Goal: Task Accomplishment & Management: Use online tool/utility

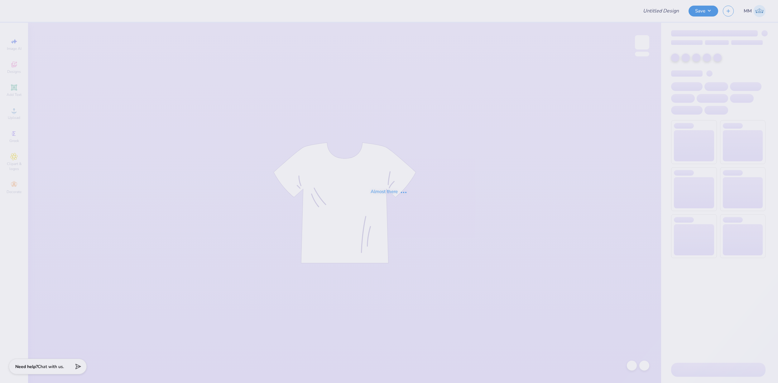
type input "FPS238707"
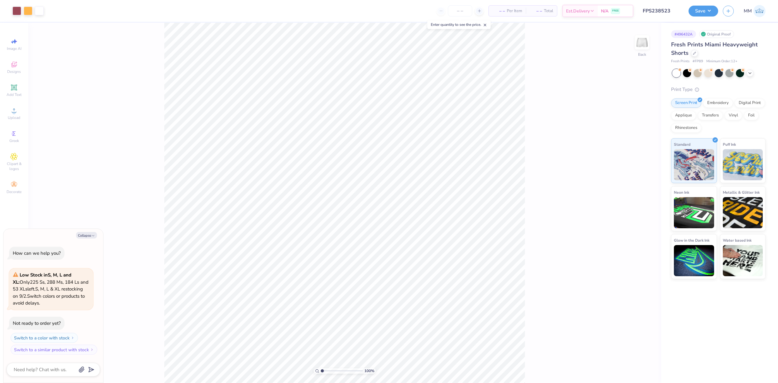
type textarea "x"
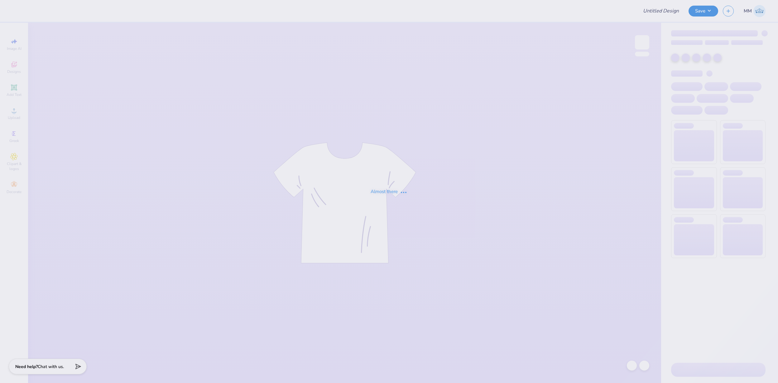
type input "FPS238665"
type input "FPS238484"
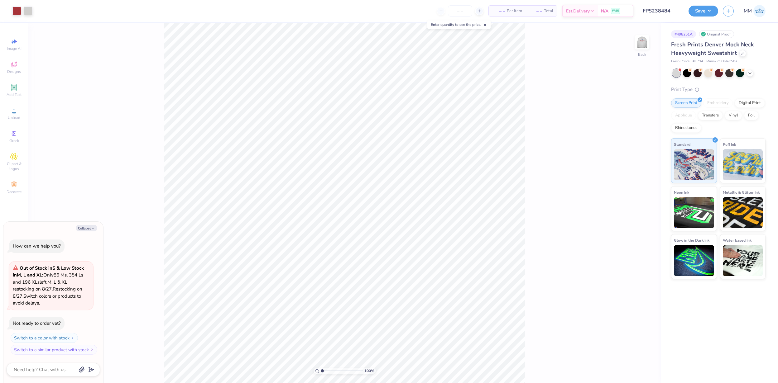
click at [634, 40] on div "100 % Back" at bounding box center [344, 203] width 633 height 361
click at [640, 41] on img at bounding box center [642, 42] width 25 height 25
type textarea "x"
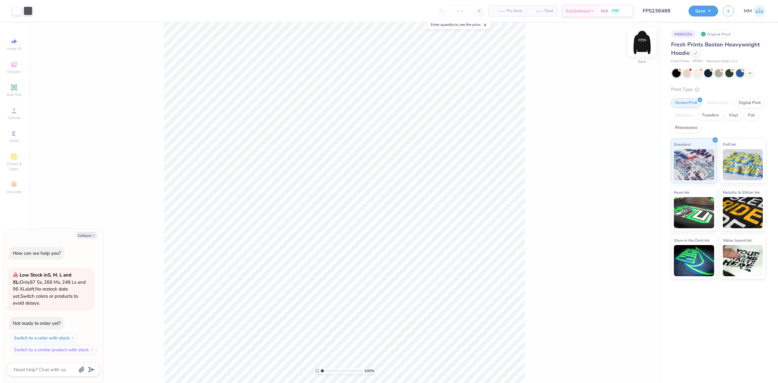
click at [648, 43] on img at bounding box center [642, 42] width 25 height 25
type textarea "x"
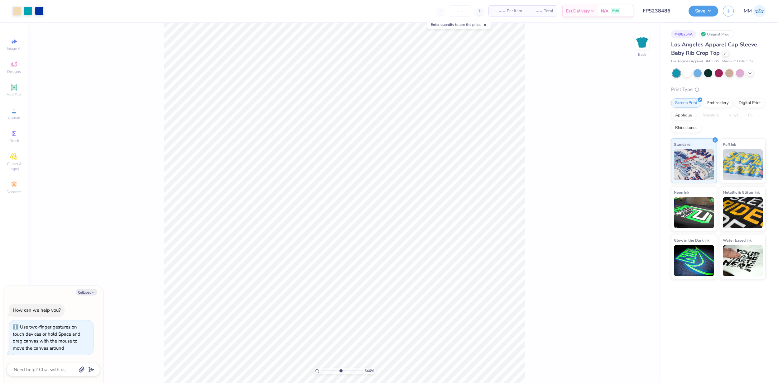
type input "5.46"
type textarea "x"
drag, startPoint x: 322, startPoint y: 371, endPoint x: 335, endPoint y: 371, distance: 13.1
type input "4.17"
click at [335, 371] on input "range" at bounding box center [342, 371] width 42 height 6
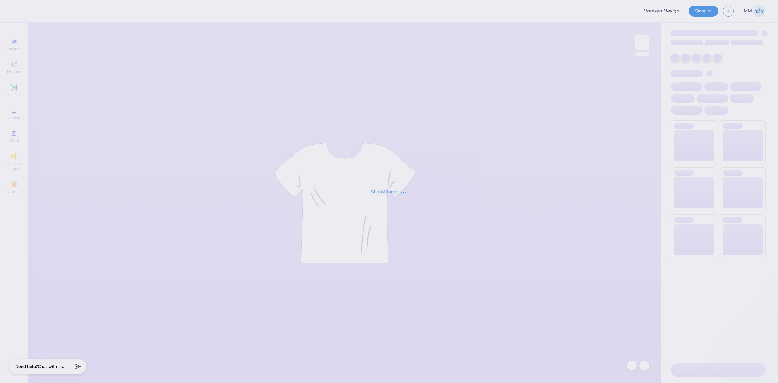
type input "FPS238796"
type input "FPS238799"
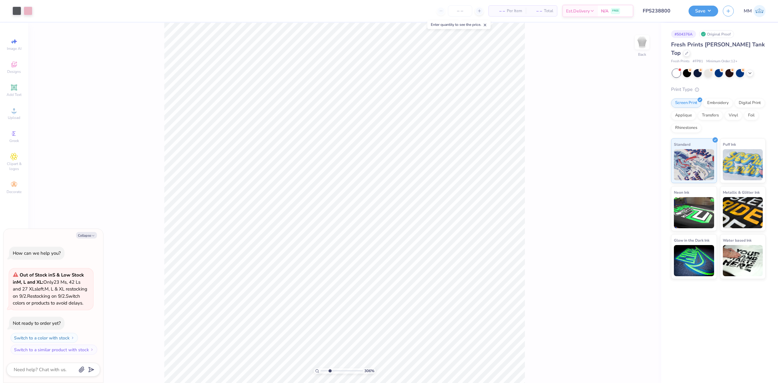
drag, startPoint x: 344, startPoint y: 371, endPoint x: 330, endPoint y: 366, distance: 15.3
type input "2.85"
click at [330, 368] on input "range" at bounding box center [342, 371] width 42 height 6
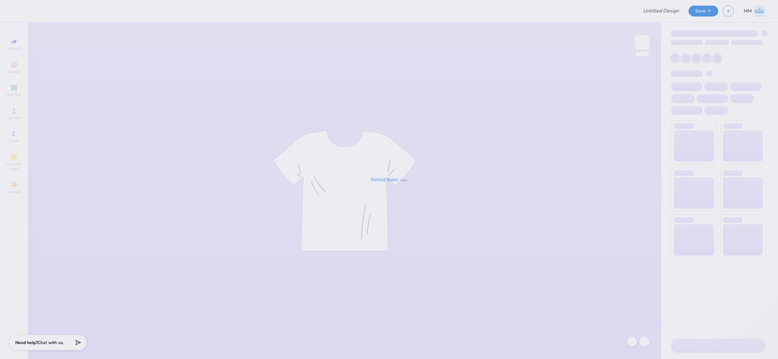
type input "FPS238670"
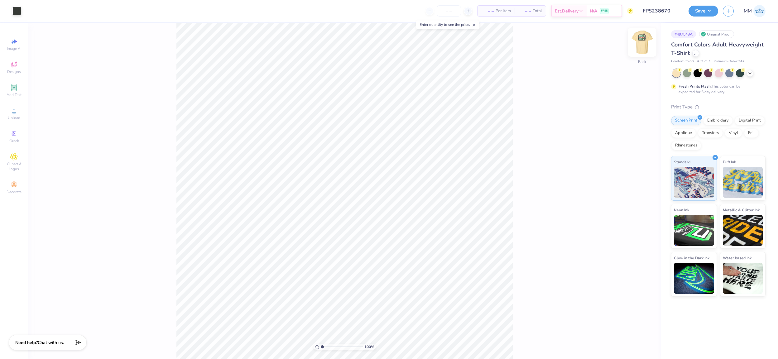
click at [649, 45] on img at bounding box center [642, 42] width 25 height 25
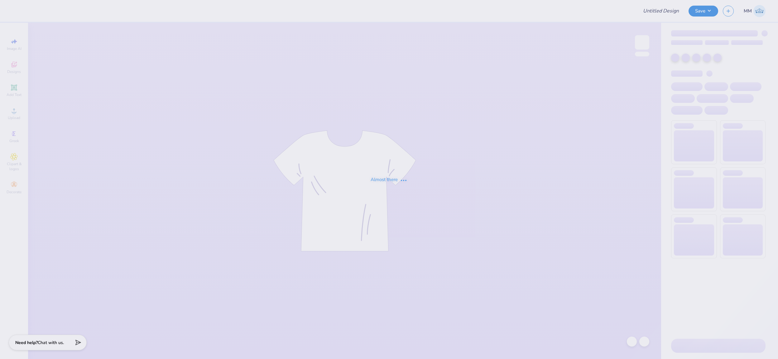
type input "FPS238800"
